Goal: Communication & Community: Answer question/provide support

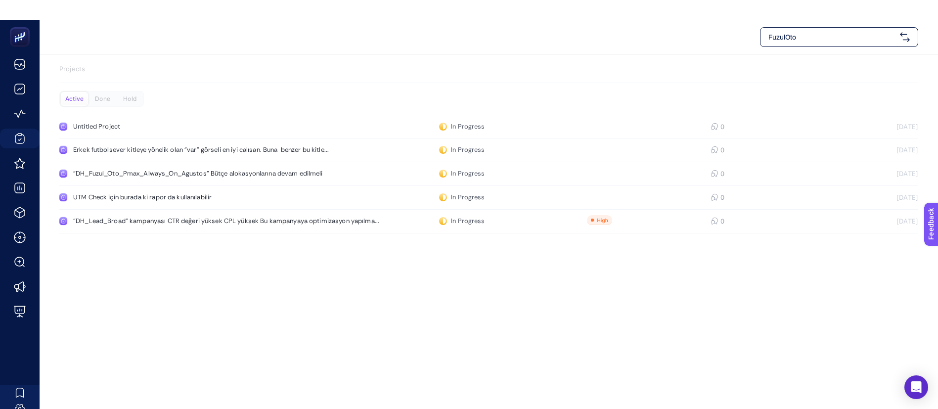
click at [101, 98] on div "Done" at bounding box center [102, 99] width 27 height 14
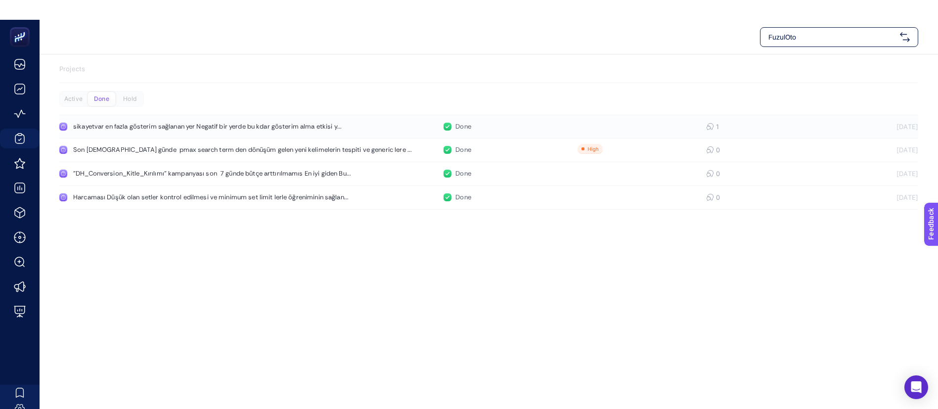
click at [226, 125] on div "sikayetvar en fazla gösterim sağlanan yer Negatif bir yerde bu kdar gösterim al…" at bounding box center [207, 127] width 269 height 8
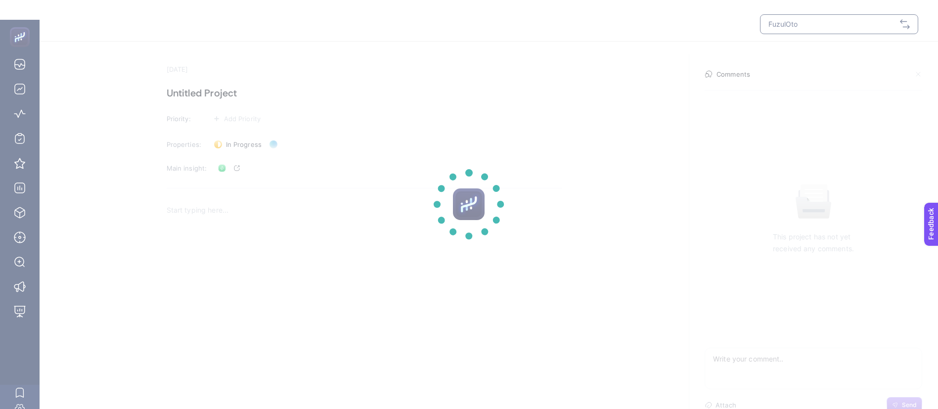
scroll to position [20, 0]
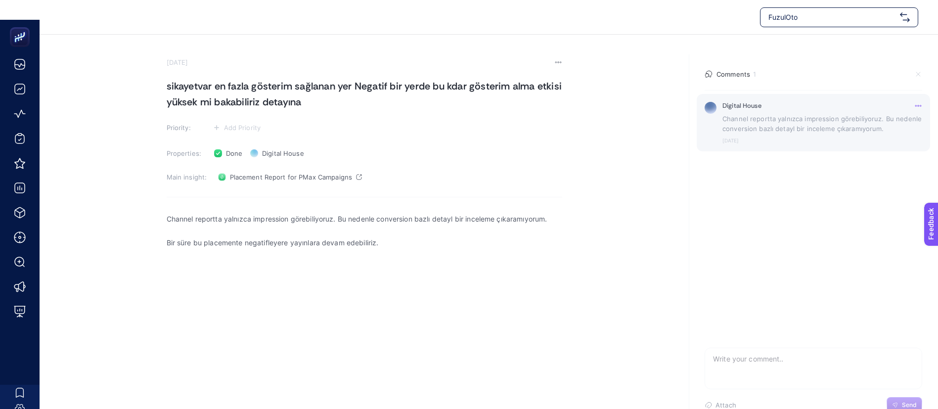
click at [827, 127] on p "Channel reportta yalnızca impression görebiliyoruz. Bu nedenle conversion bazlı…" at bounding box center [823, 124] width 200 height 20
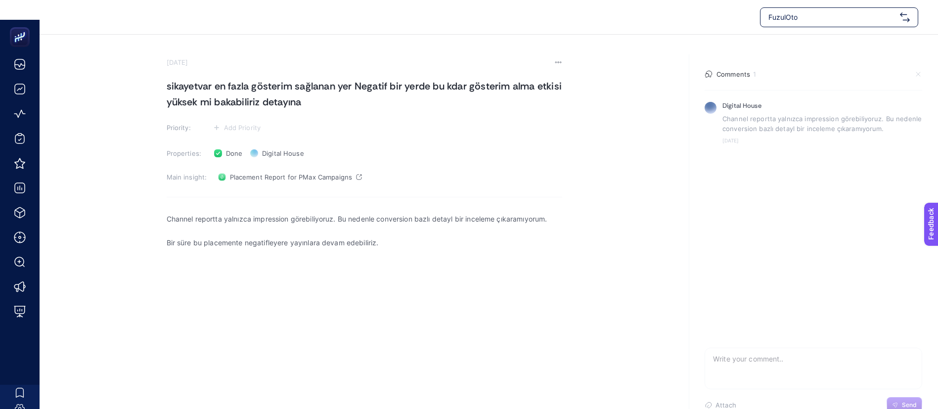
click at [752, 358] on textarea at bounding box center [813, 364] width 217 height 32
type textarea "@"
click at [229, 149] on span "Done" at bounding box center [234, 153] width 17 height 8
click at [243, 172] on span "In Progress" at bounding box center [250, 174] width 38 height 8
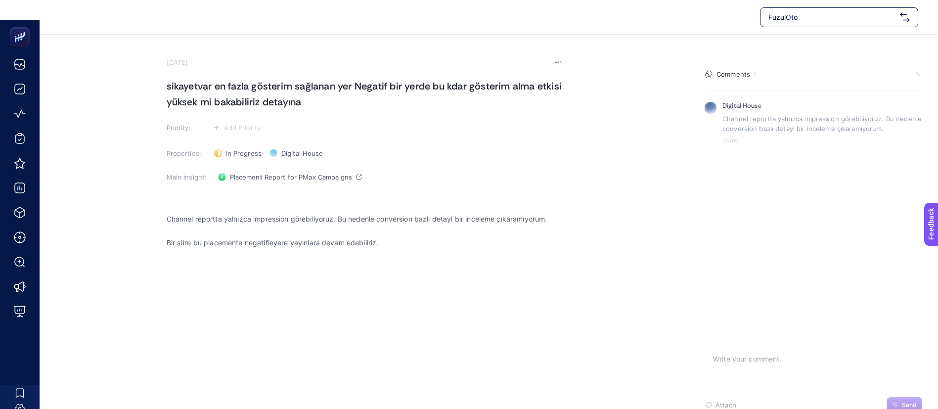
click at [750, 357] on textarea at bounding box center [813, 364] width 217 height 32
click at [339, 181] on link "Placement Report for PMax Campaigns" at bounding box center [290, 177] width 152 height 16
drag, startPoint x: 826, startPoint y: 360, endPoint x: 689, endPoint y: 362, distance: 136.5
click at [689, 362] on section "Comments 1 Digital House Channel reportta yalnızca impression görebiliyoruz. Bu…" at bounding box center [813, 241] width 249 height 374
type textarea "u"
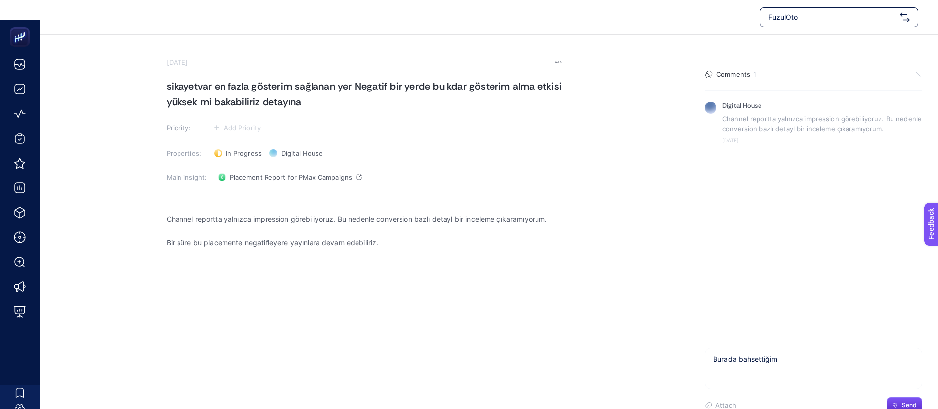
type textarea "Burada bahsettiğim"
type textarea "Burada bah"
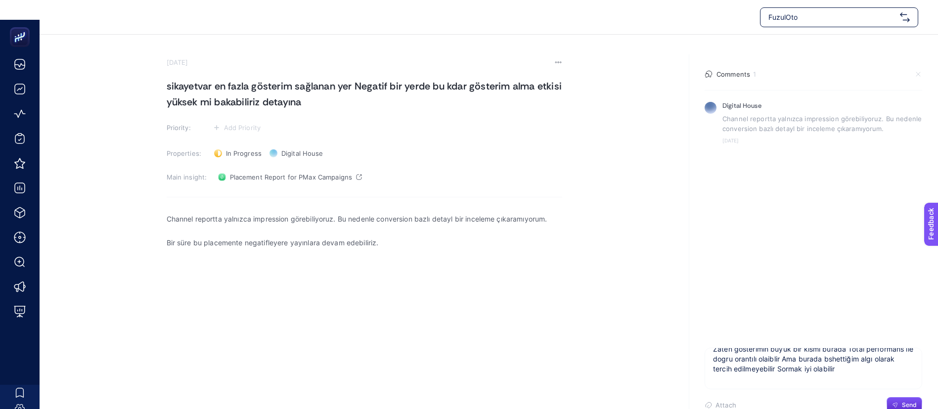
drag, startPoint x: 852, startPoint y: 360, endPoint x: 873, endPoint y: 372, distance: 23.9
click at [873, 372] on textarea "Zaten gösterimin büyük bir kısmı burada Total performans ile dogru orantılı ola…" at bounding box center [813, 364] width 217 height 32
type textarea "Zaten gösterimin büyük bir kısmı burada Total performans ile dogru orantılı ola…"
click at [910, 403] on span "Send" at bounding box center [909, 405] width 15 height 8
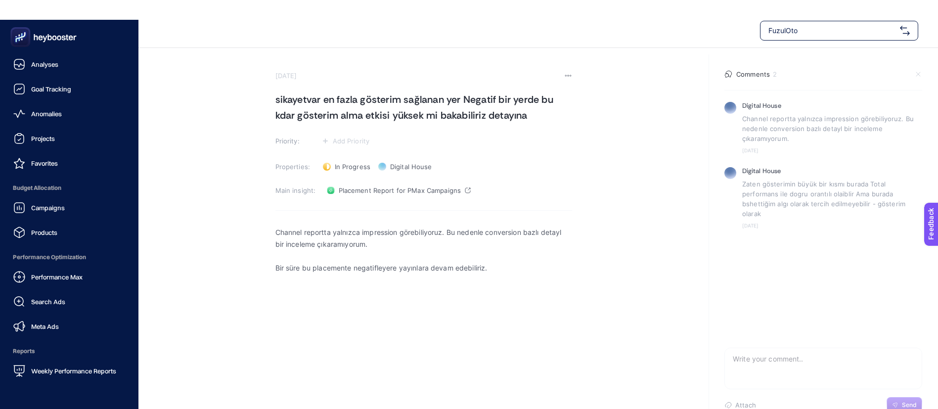
scroll to position [0, 0]
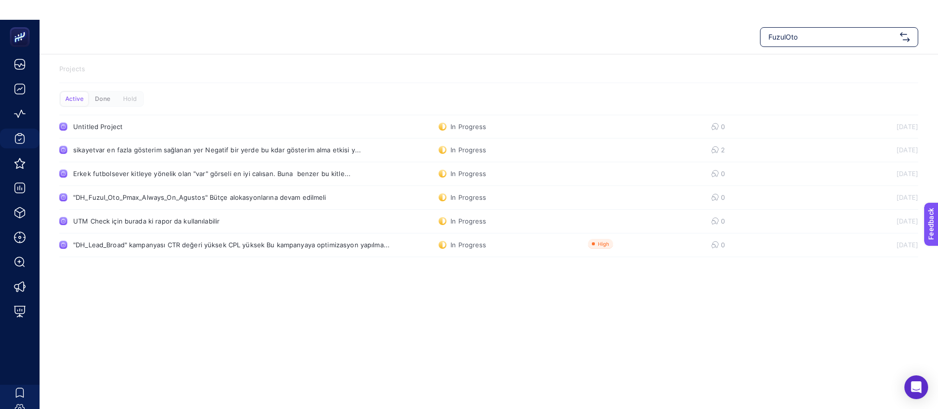
click at [110, 92] on div "Done" at bounding box center [102, 99] width 27 height 14
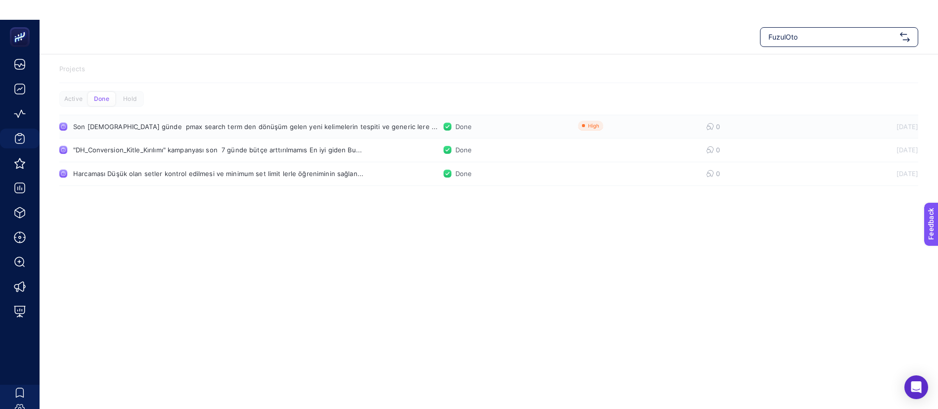
click at [228, 126] on div "Son [DEMOGRAPHIC_DATA] günde pmax search term den dönüşüm gelen yeni kelimeleri…" at bounding box center [234, 127] width 322 height 8
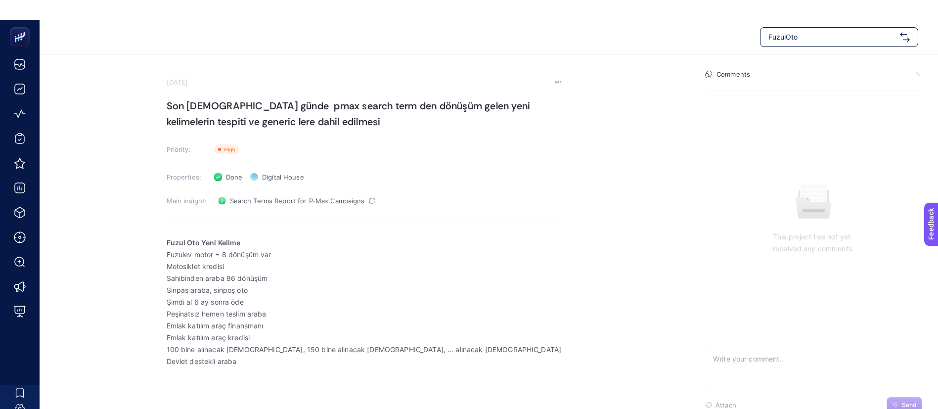
scroll to position [20, 0]
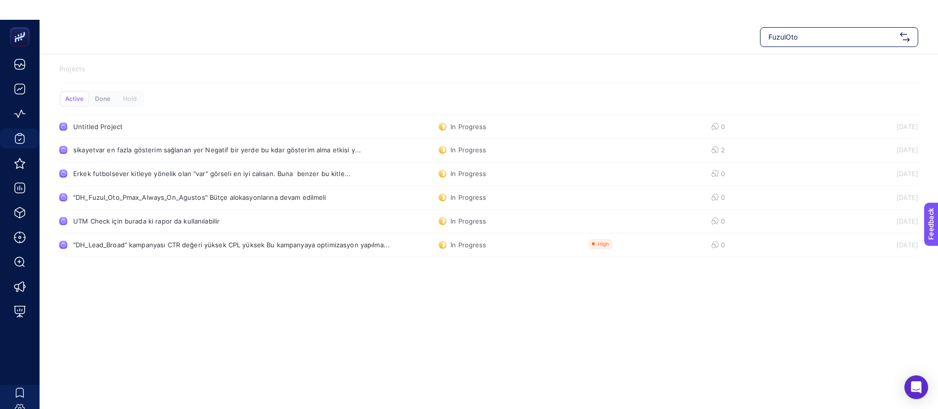
click at [110, 98] on div "Done" at bounding box center [102, 99] width 27 height 14
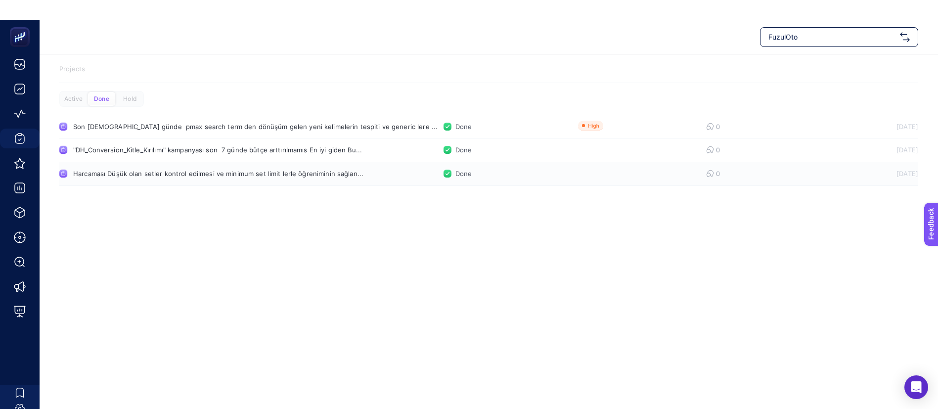
click at [199, 175] on div "Harcaması Düşük olan setler kontrol edilmesi ve minimum set limit lerle öğrenim…" at bounding box center [218, 174] width 290 height 8
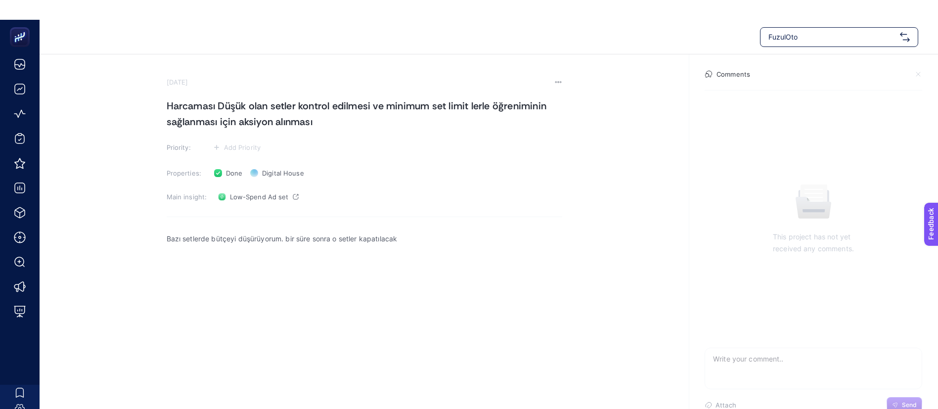
scroll to position [20, 0]
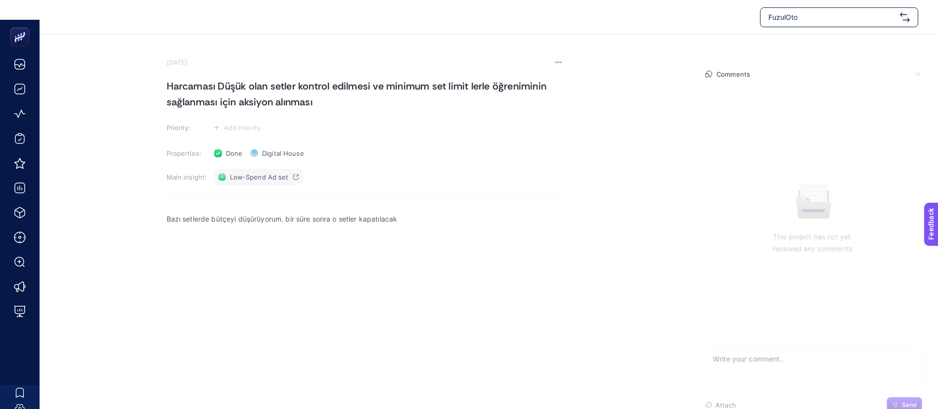
click at [258, 175] on span "Low-Spend Ad set" at bounding box center [259, 177] width 59 height 8
click at [368, 223] on p "Bazı setlerde bütçeyi düşürüyorum. bir süre sonra o setler kapatılacak" at bounding box center [365, 219] width 396 height 12
click at [223, 155] on div "Done Status" at bounding box center [228, 153] width 37 height 16
click at [241, 173] on span "In Progress" at bounding box center [250, 174] width 38 height 8
click at [774, 372] on textarea at bounding box center [813, 364] width 217 height 32
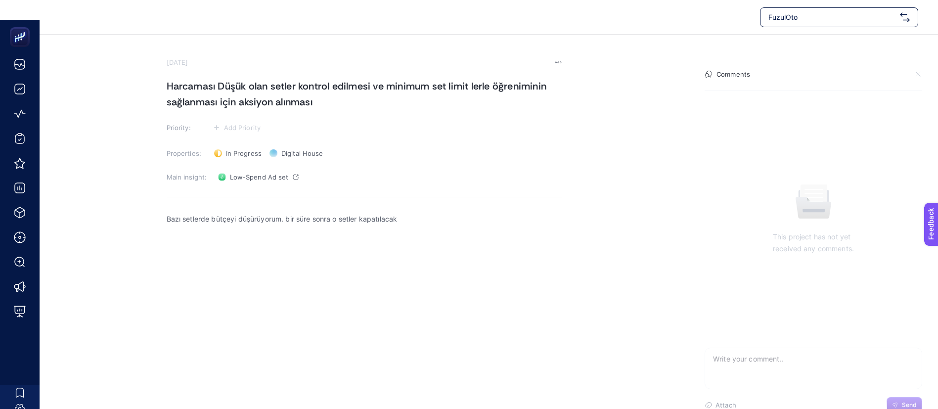
click at [765, 372] on textarea at bounding box center [813, 364] width 217 height 32
type textarea "adset bazlı raporda ki kırılımları da inceleyip tamamlanınca done yapabilirsin"
click at [903, 405] on span "Send" at bounding box center [909, 405] width 15 height 8
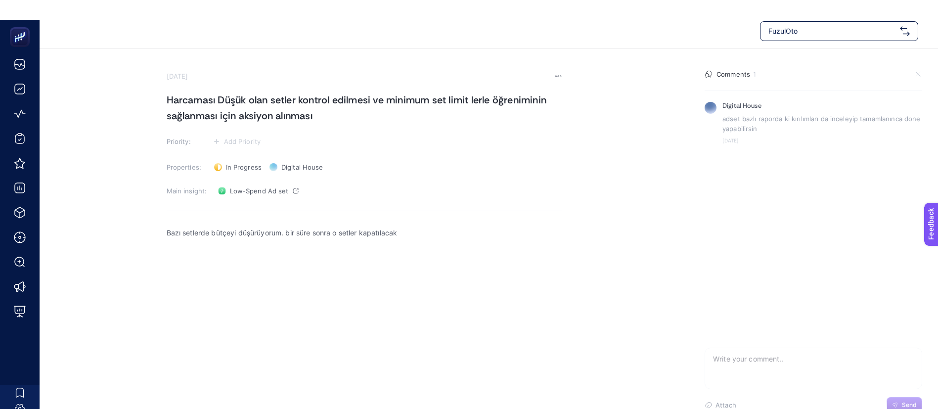
scroll to position [0, 0]
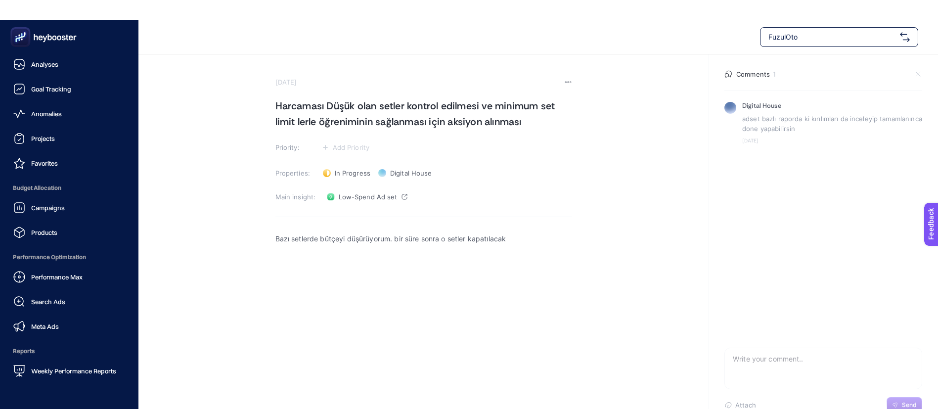
click at [10, 36] on icon at bounding box center [43, 37] width 71 height 20
